Goal: Information Seeking & Learning: Learn about a topic

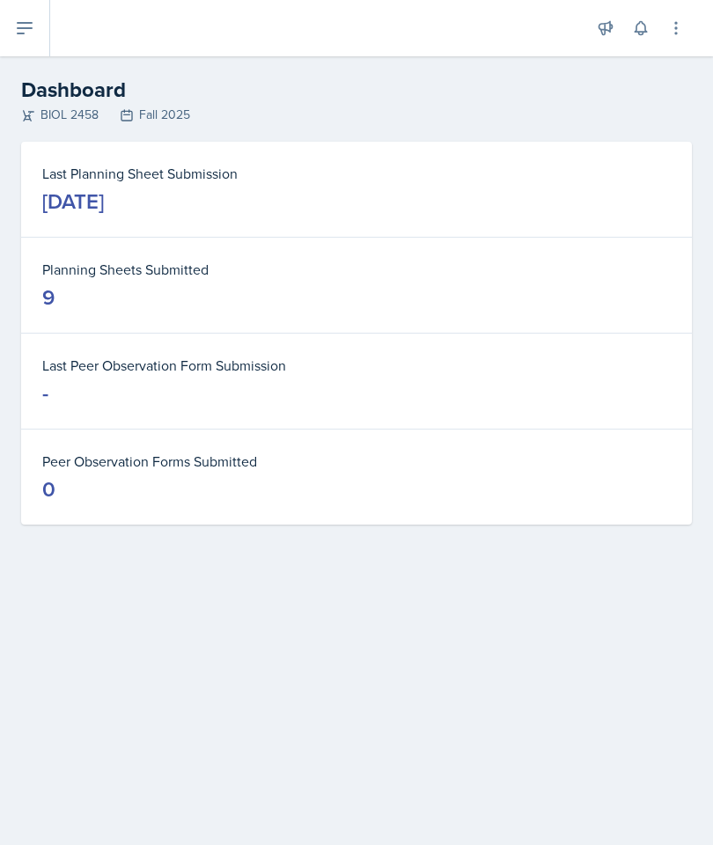
click at [39, 38] on button at bounding box center [25, 28] width 50 height 56
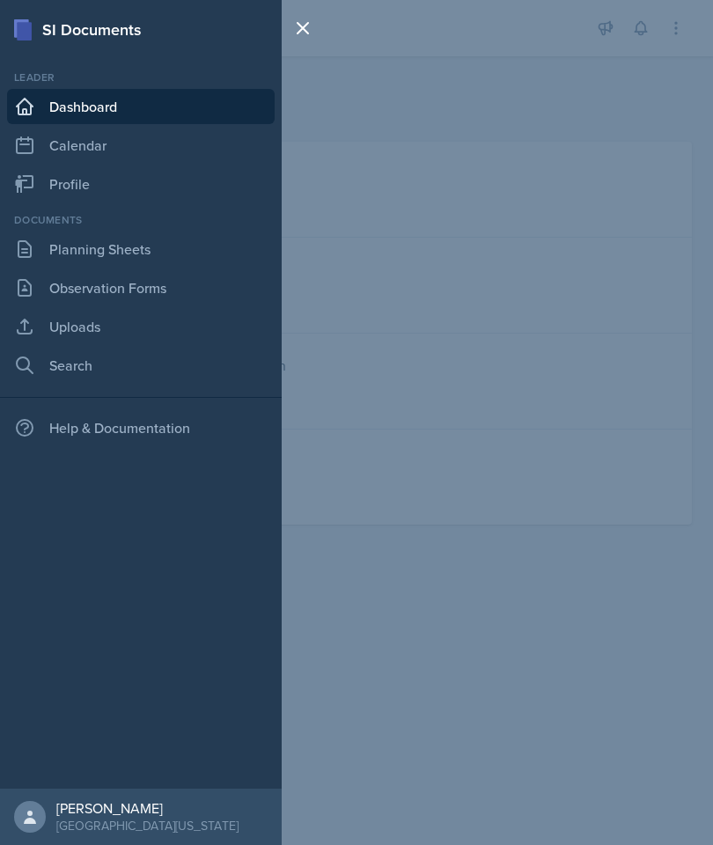
click at [164, 248] on link "Planning Sheets" at bounding box center [141, 249] width 268 height 35
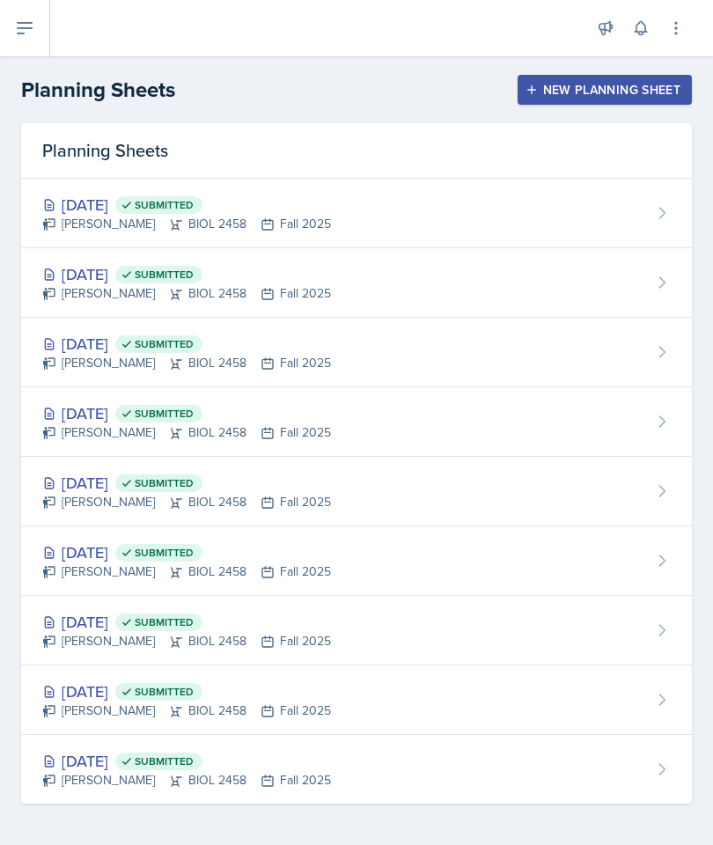
click at [510, 216] on div "Sep 22nd, 2025 Submitted Grace Alcazar BIOL 2458 Fall 2025" at bounding box center [356, 214] width 671 height 70
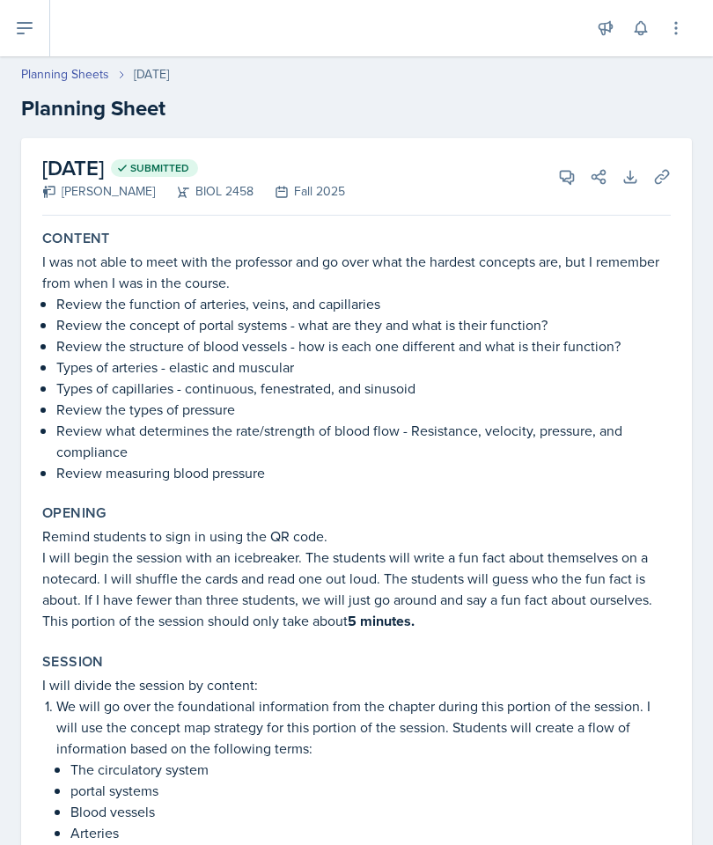
scroll to position [43, 0]
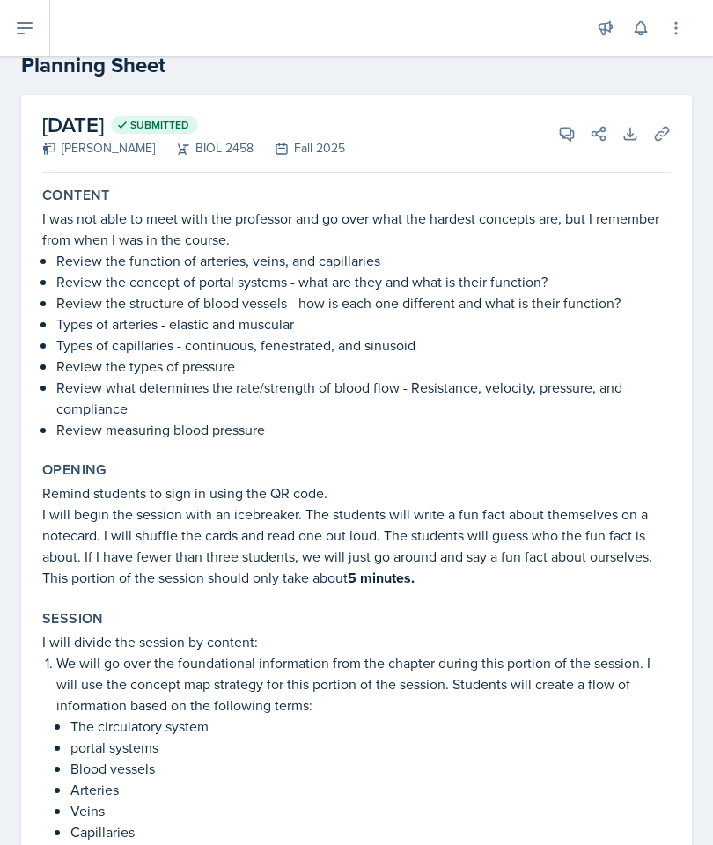
click at [613, 585] on p "I will begin the session with an icebreaker. The students will write a fun fact…" at bounding box center [356, 546] width 629 height 85
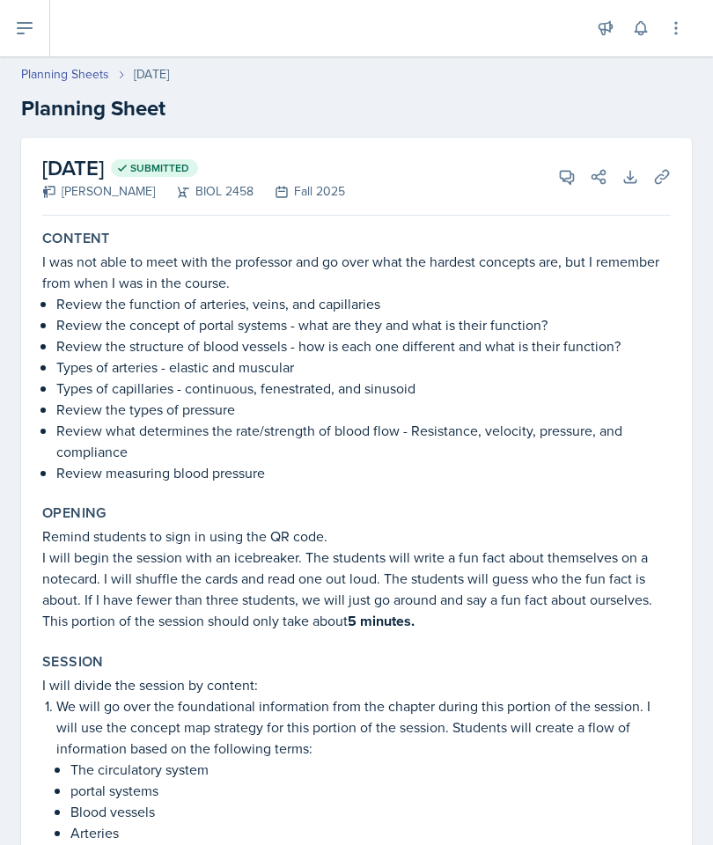
scroll to position [0, 0]
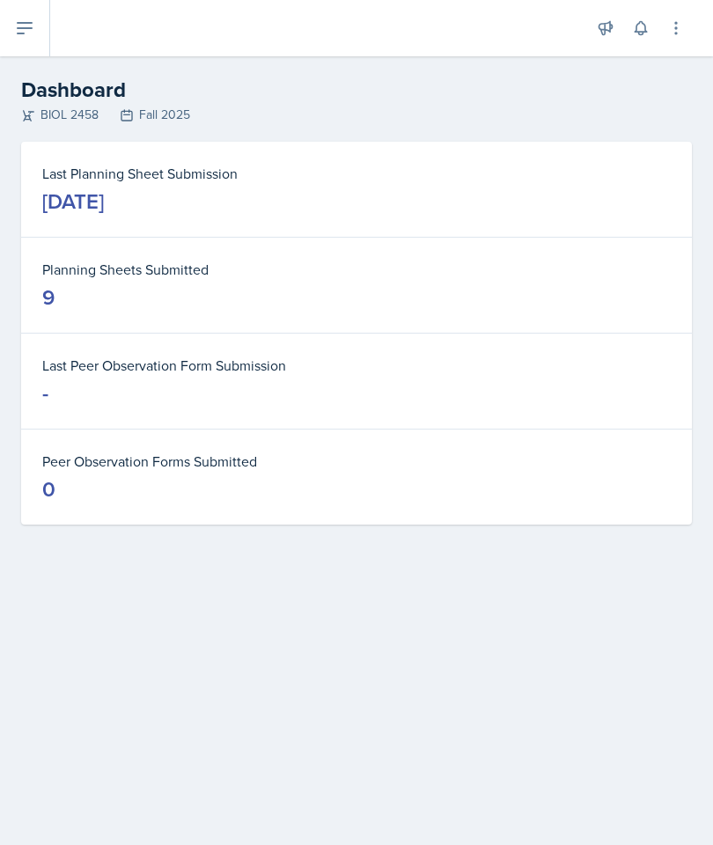
click at [24, 43] on button at bounding box center [25, 28] width 50 height 56
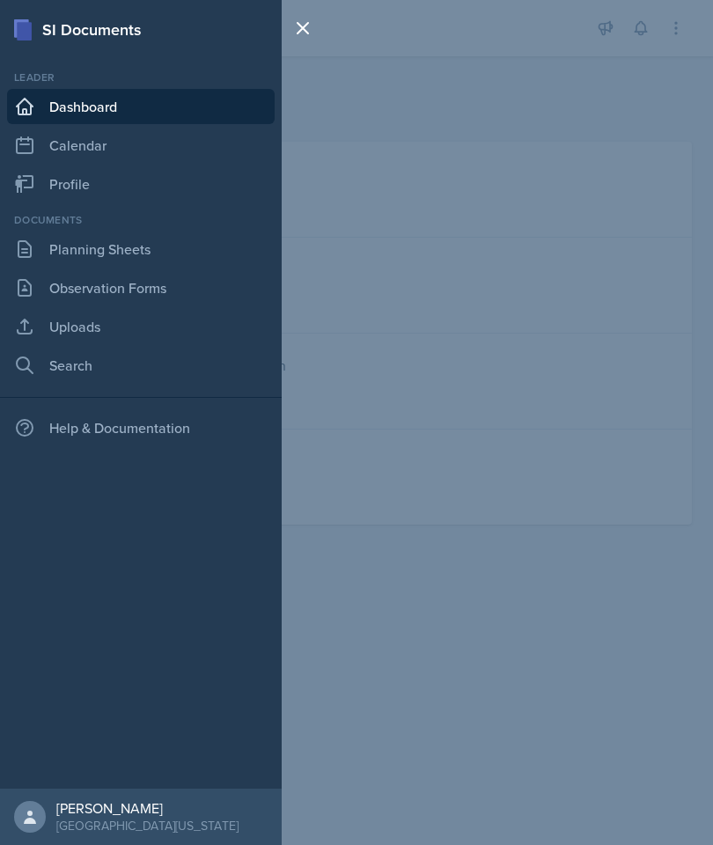
click at [93, 228] on div "Documents Planning Sheets Observation Forms Uploads Search" at bounding box center [141, 297] width 268 height 171
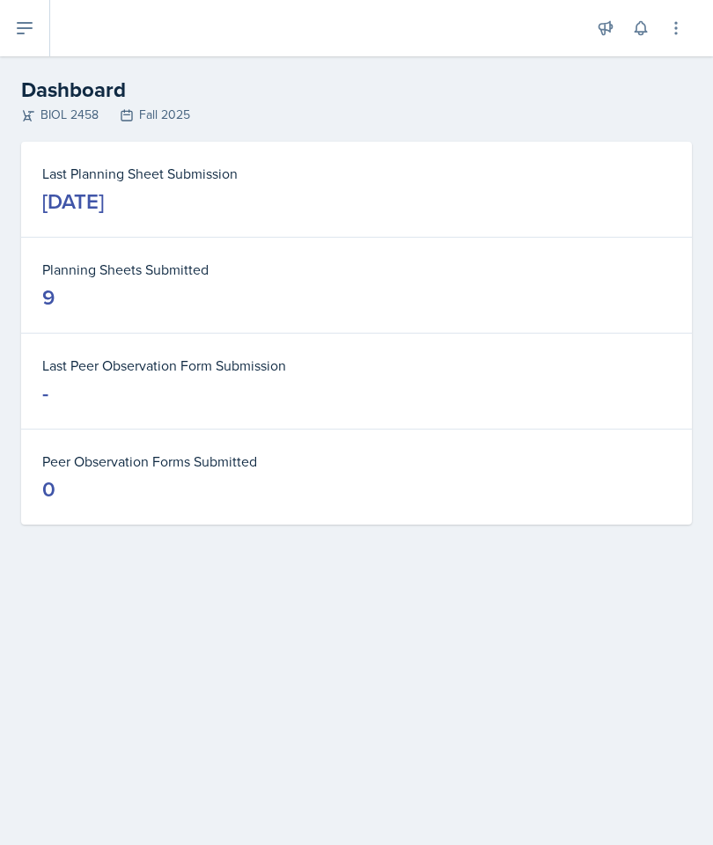
click at [29, 48] on button at bounding box center [25, 28] width 50 height 56
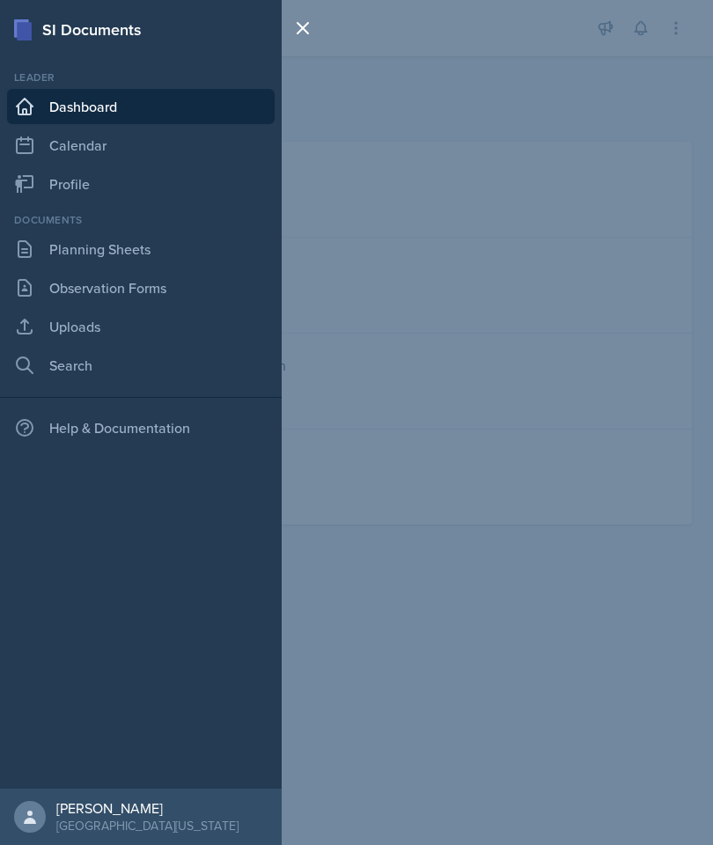
click at [92, 261] on link "Planning Sheets" at bounding box center [141, 249] width 268 height 35
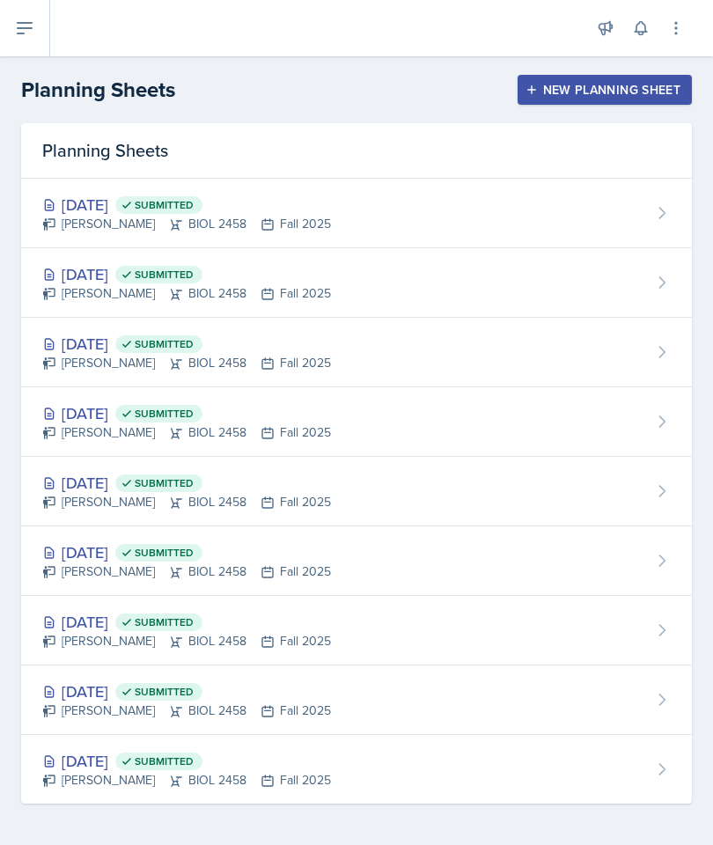
click at [504, 218] on div "Sep 22nd, 2025 Submitted Grace Alcazar BIOL 2458 Fall 2025" at bounding box center [356, 214] width 671 height 70
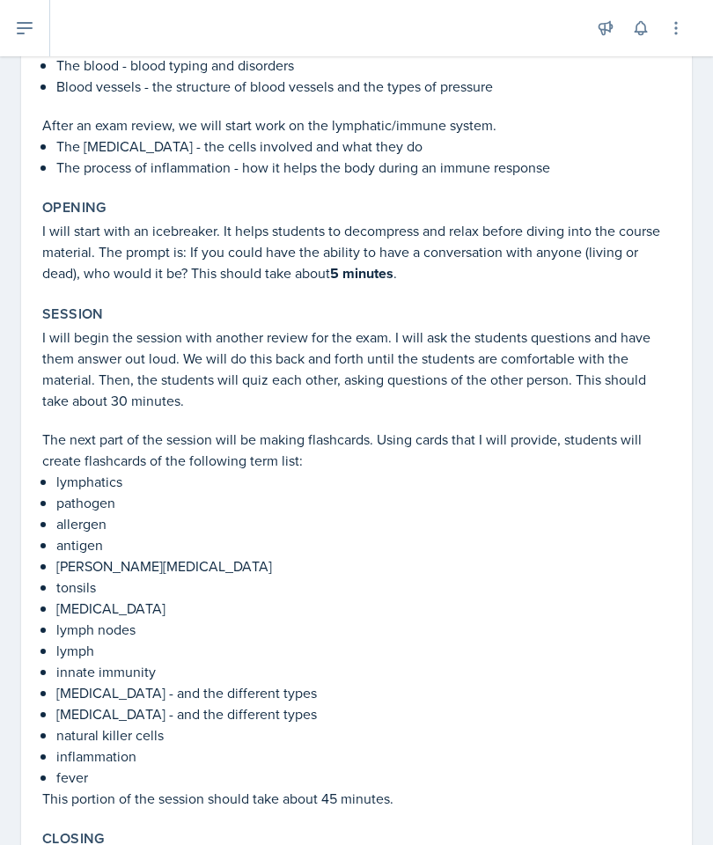
scroll to position [280, 0]
